Goal: Feedback & Contribution: Submit feedback/report problem

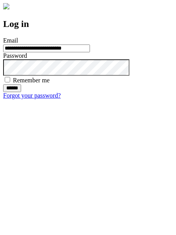
type input "**********"
click at [21, 92] on input "******" at bounding box center [12, 88] width 18 height 8
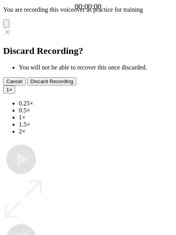
type input "**********"
